Goal: Task Accomplishment & Management: Use online tool/utility

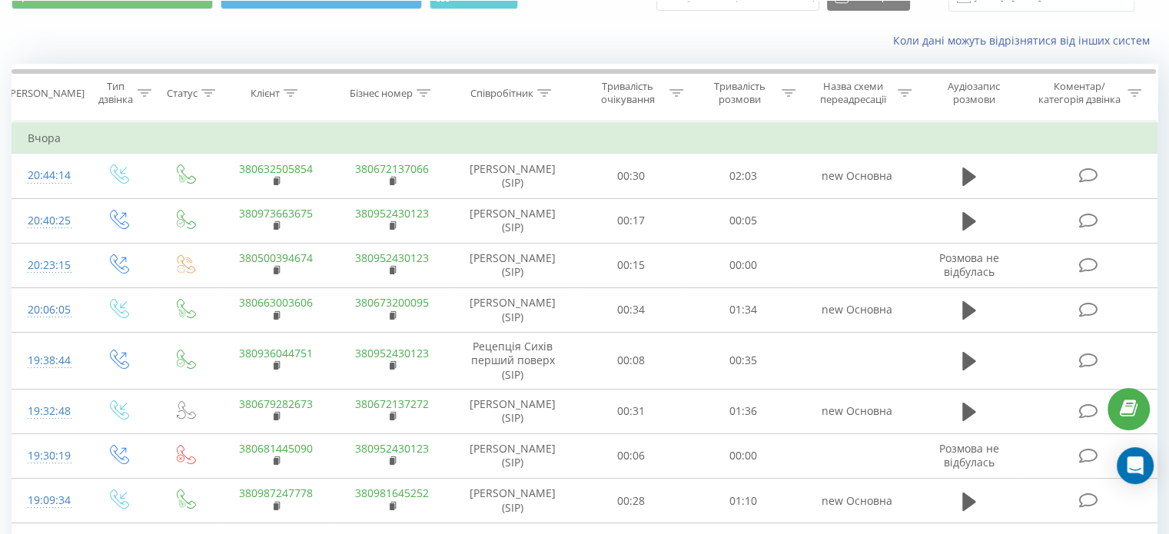
scroll to position [77, 0]
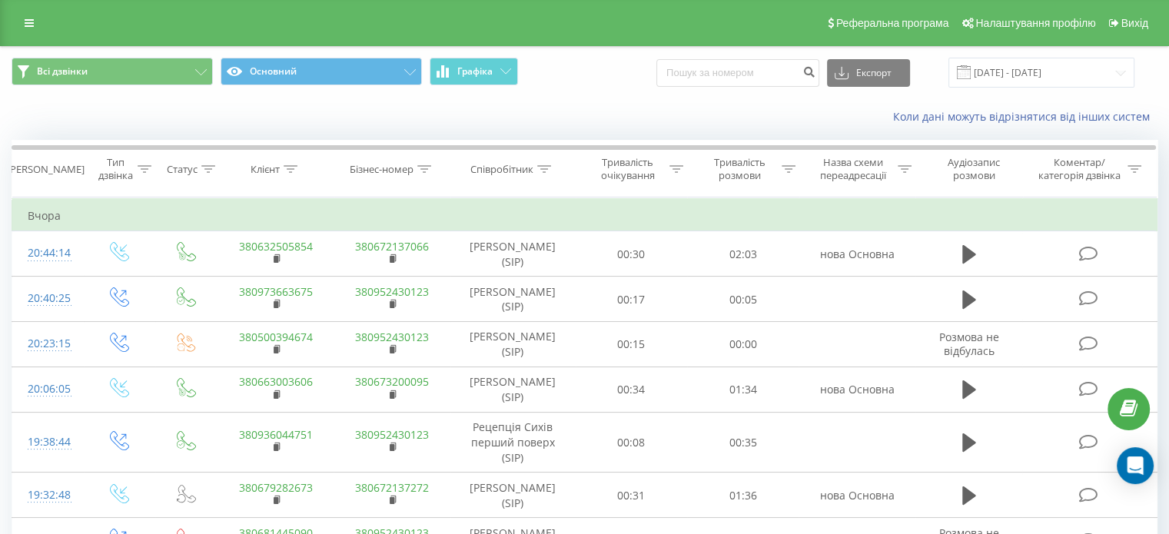
click at [111, 104] on div "Коли дані можуть відрізнятися від інших систем" at bounding box center [584, 116] width 1167 height 37
click at [1017, 76] on input "20.08.2025 - 20.08.2025" at bounding box center [1041, 73] width 186 height 30
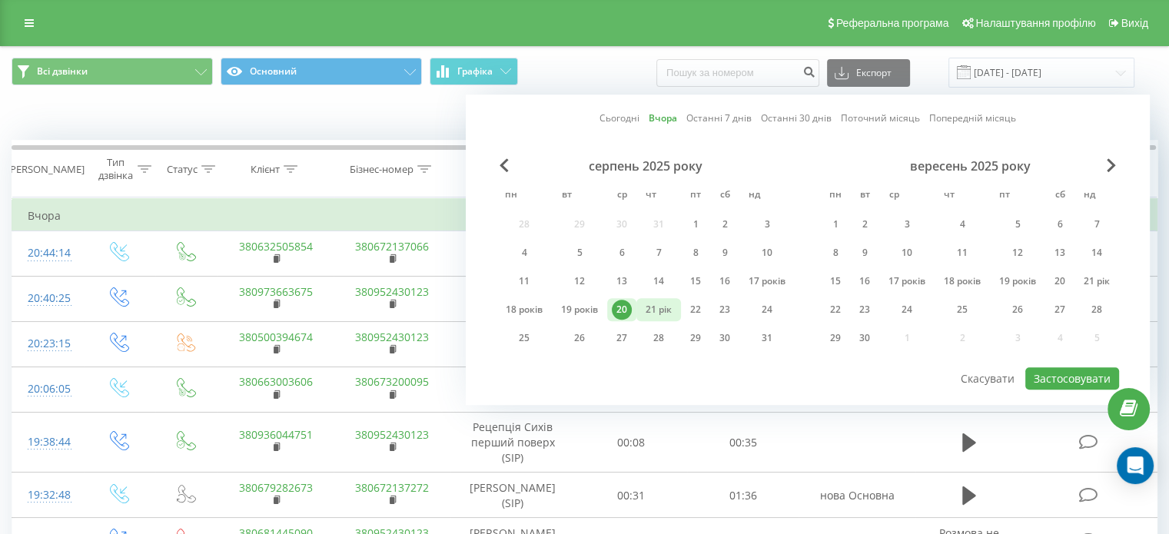
click at [657, 300] on div "21 рік" at bounding box center [658, 310] width 35 height 20
click at [1064, 371] on font "Застосовувати" at bounding box center [1072, 378] width 77 height 15
type input "[DATE] - [DATE]"
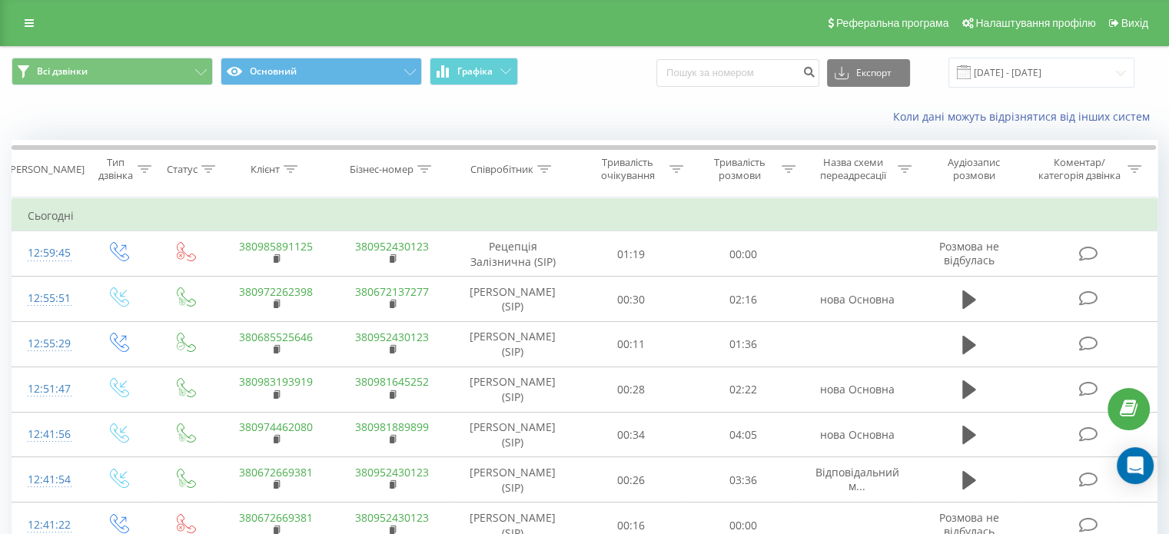
click at [91, 116] on div "Коли дані можуть відрізнятися від інших систем" at bounding box center [584, 116] width 1167 height 37
